Goal: Task Accomplishment & Management: Use online tool/utility

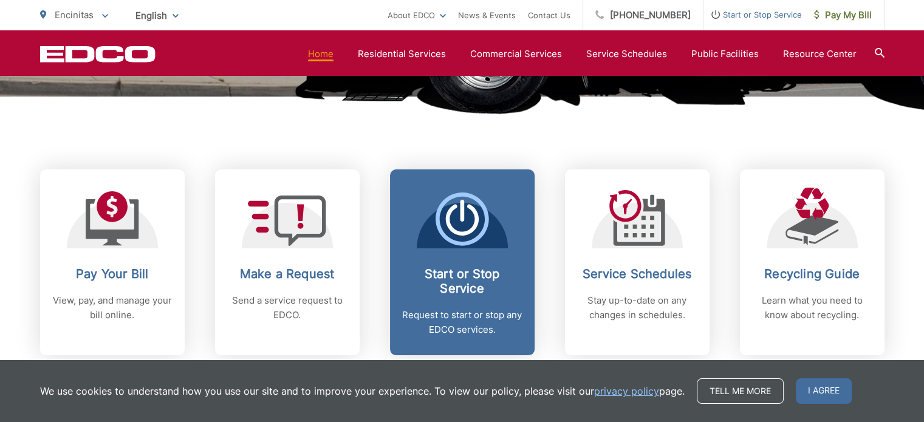
scroll to position [486, 0]
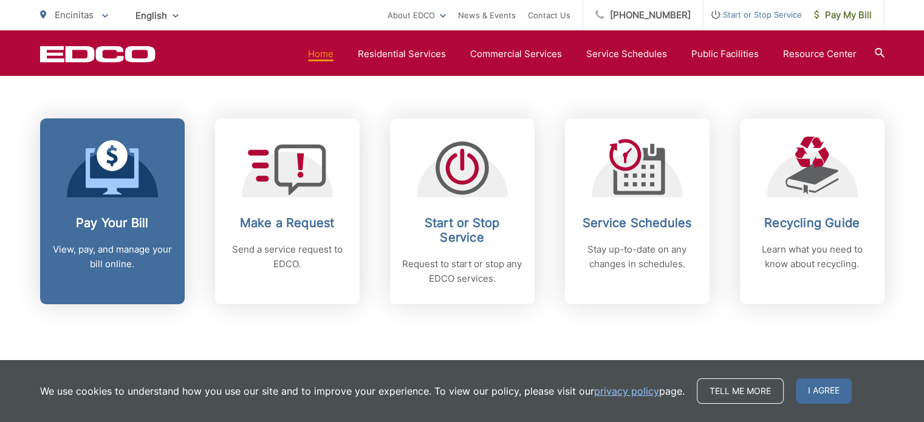
click at [134, 185] on icon at bounding box center [112, 171] width 53 height 46
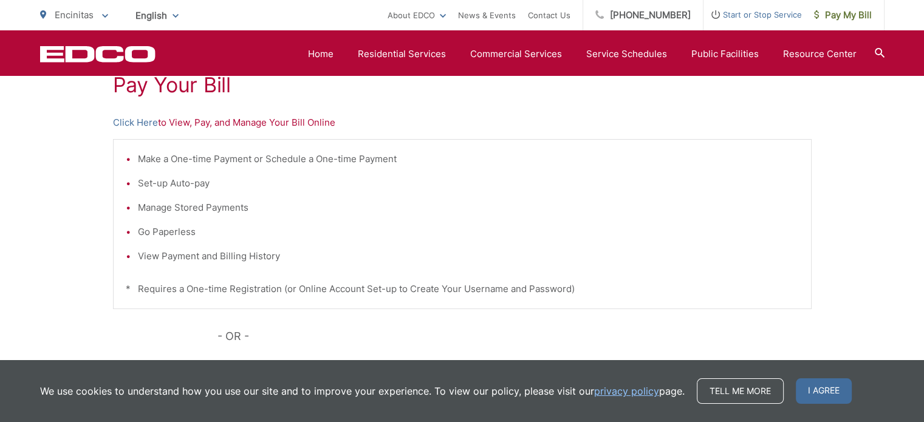
scroll to position [182, 0]
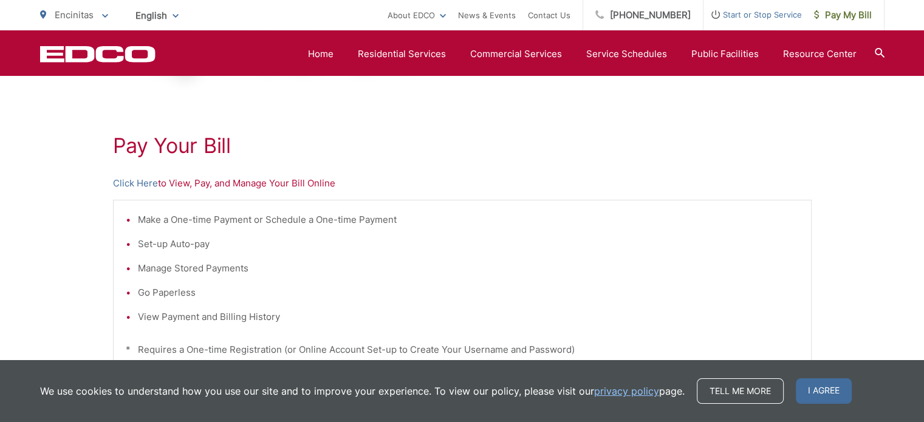
click at [826, 398] on span "I agree" at bounding box center [824, 392] width 56 height 26
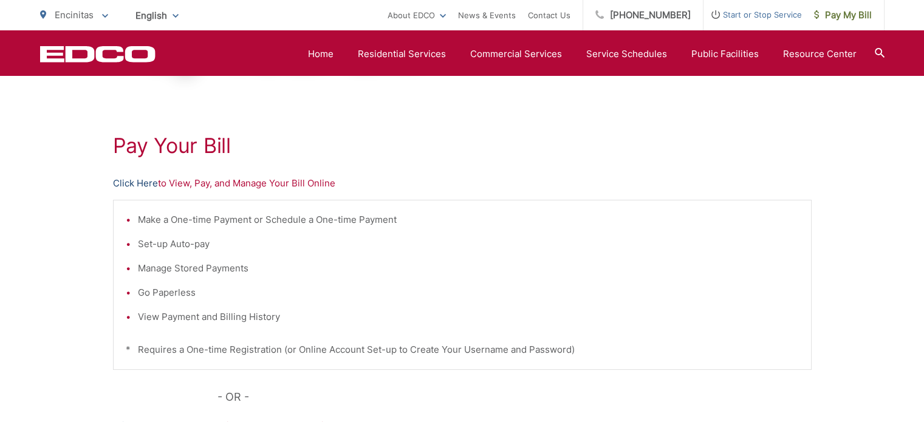
click at [145, 184] on link "Click Here" at bounding box center [135, 183] width 45 height 15
